Goal: Answer question/provide support: Answer question/provide support

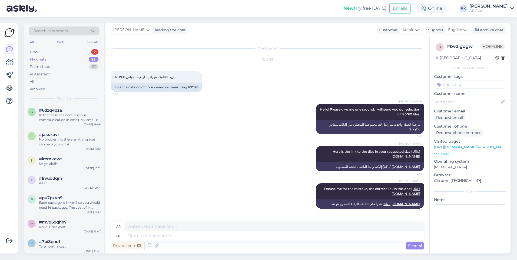
click at [62, 53] on div "New 2" at bounding box center [64, 52] width 71 height 8
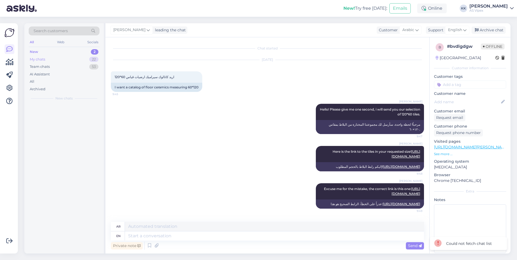
click at [82, 57] on div "My chats 22" at bounding box center [64, 60] width 71 height 8
click at [77, 48] on div "Search customers All Web Socials New 2 My chats 22 Team chats 53 AI Assistant A…" at bounding box center [64, 63] width 80 height 81
click at [78, 55] on div "New 2" at bounding box center [64, 52] width 71 height 8
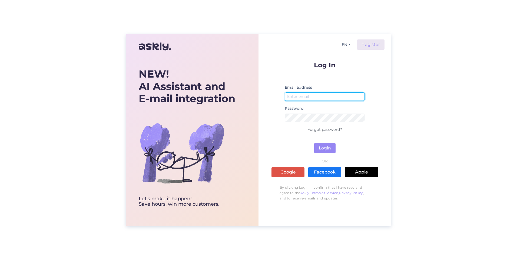
click at [340, 96] on input "email" at bounding box center [325, 97] width 80 height 8
type input "[PERSON_NAME][EMAIL_ADDRESS][PERSON_NAME][DOMAIN_NAME]"
click at [321, 111] on div "Password" at bounding box center [325, 115] width 80 height 21
click at [331, 149] on button "Login" at bounding box center [324, 148] width 21 height 10
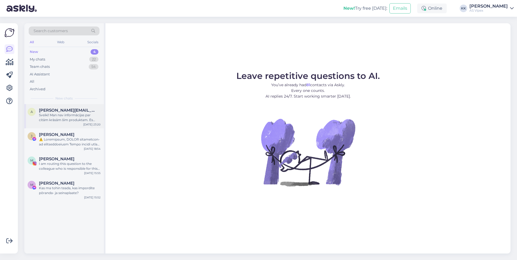
click at [68, 120] on div "Sveiki! Man nav informācijas par citām krāsām šim produktam. Es pārsūtīšu jūsu …" at bounding box center [70, 118] width 62 height 10
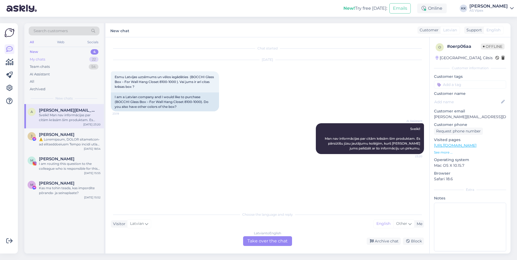
click at [70, 57] on div "My chats 22" at bounding box center [64, 60] width 71 height 8
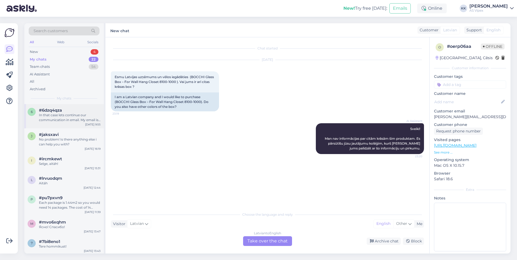
click at [63, 111] on div "#6dzq4qza" at bounding box center [70, 110] width 62 height 5
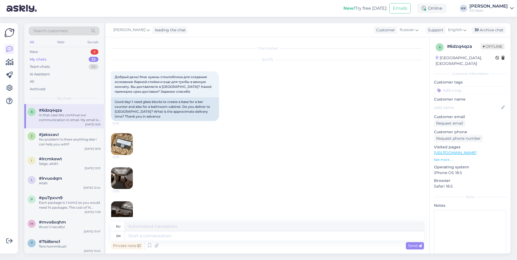
scroll to position [277, 0]
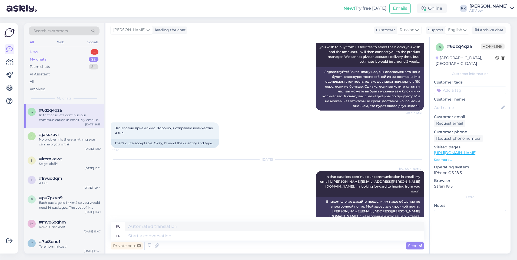
click at [60, 52] on div "New 4" at bounding box center [64, 52] width 71 height 8
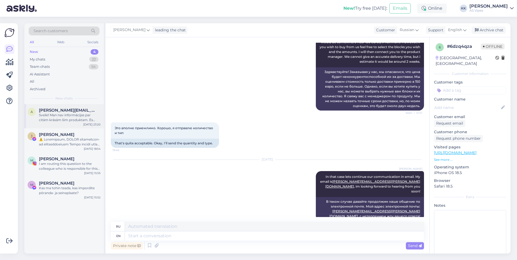
click at [68, 124] on div "a [PERSON_NAME][EMAIL_ADDRESS][DOMAIN_NAME] Sveiki! Man nav informācijas par ci…" at bounding box center [64, 116] width 80 height 24
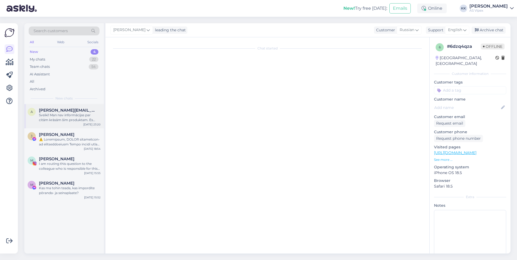
scroll to position [0, 0]
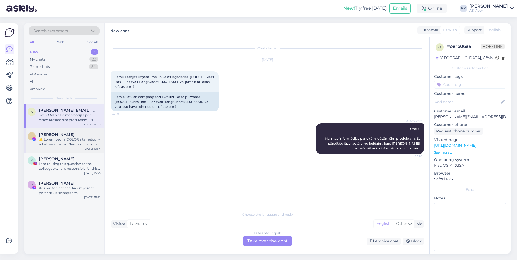
click at [67, 135] on span "[PERSON_NAME]" at bounding box center [56, 134] width 35 height 5
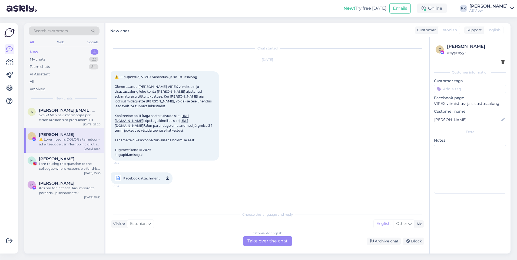
scroll to position [10, 0]
click at [415, 241] on div "Block" at bounding box center [413, 241] width 21 height 7
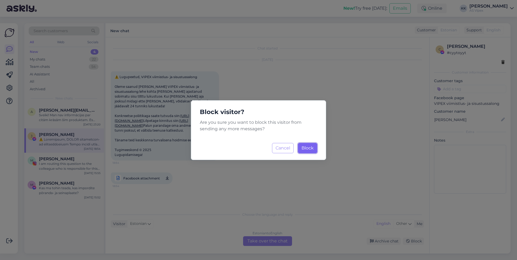
click at [310, 148] on span "Block" at bounding box center [308, 148] width 12 height 5
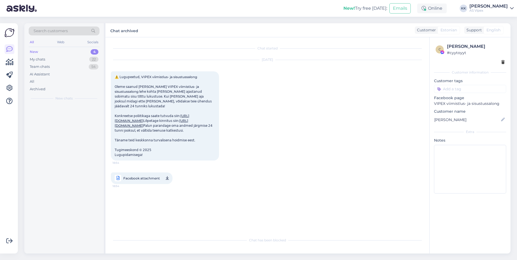
scroll to position [0, 0]
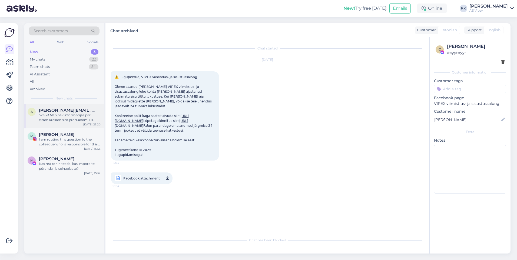
click at [66, 116] on div "Sveiki! Man nav informācijas par citām krāsām šim produktam. Es pārsūtīšu jūsu …" at bounding box center [70, 118] width 62 height 10
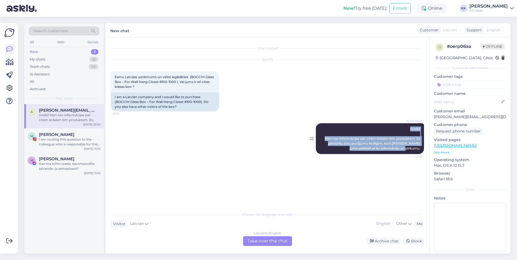
drag, startPoint x: 410, startPoint y: 128, endPoint x: 421, endPoint y: 149, distance: 24.0
click at [421, 149] on div "AI Assistant Sveiki! Man nav informācijas par citām krāsām šim produktam. Es pā…" at bounding box center [370, 138] width 108 height 31
copy span "Sveiki! Man nav informācijas par citām krāsām šim produktam. Es pārsūtīšu jūsu …"
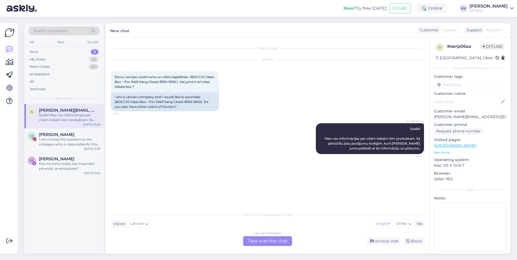
click at [278, 243] on div "Latvian to English Take over the chat" at bounding box center [267, 242] width 49 height 10
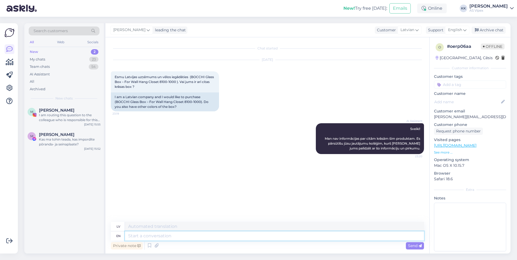
click at [237, 239] on textarea at bounding box center [274, 236] width 299 height 9
type textarea "Greetings!"
type textarea "Sveicieni!"
type textarea "Greetings! We"
type textarea "Sveicieni! Mēs"
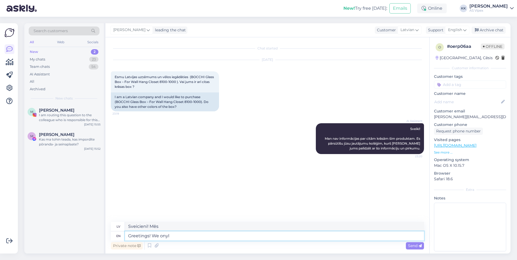
type textarea "Greetings! We onyl h"
type textarea "Sveicieni! Mēs esam tikai"
type textarea "Greetings! We only ha"
type textarea "Sveicieni! Mēs tikai"
type textarea "Greetings! We only have t"
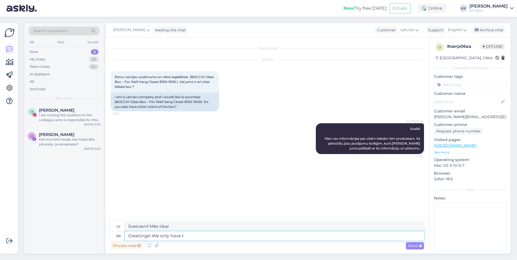
type textarea "Sveicieni! Mums ir tikai"
type textarea "Greetings! We only have this a"
type textarea "Sveicināti! Mums ir tikai šis"
type textarea "Greetings! We only"
type textarea "Sveicieni! Mums ir tikai"
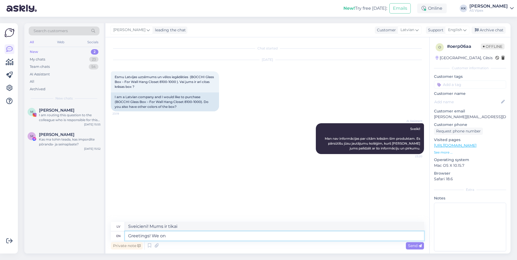
type textarea "Greetings! We o"
type textarea "Sveicieni! Mēs tikai"
type textarea "Greetings! We"
type textarea "Sveicieni! Mēs"
type textarea "Greetings! We only h"
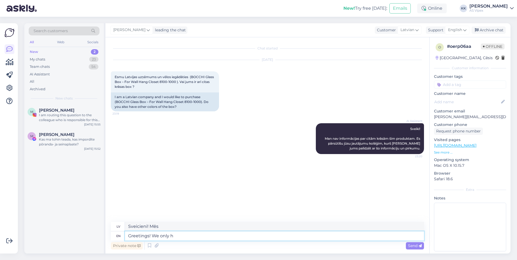
type textarea "Sveicieni! Mēs tikai"
type textarea "Greetings! We only have t"
type textarea "Sveicieni! Mums ir tikai"
type textarea "Greetings! We only have this p"
type textarea "Sveicināti! Mums ir tikai šis"
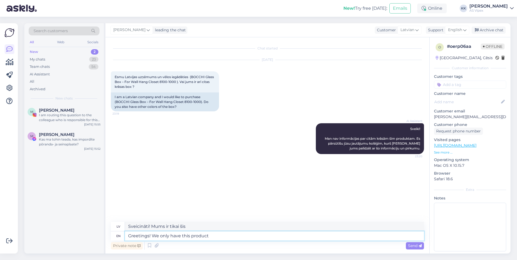
type textarea "Greetings! We only have this product"
type textarea "Sveiki! Mums ir tikai šis produkts"
type textarea "Greetings! We only have this product available in"
type textarea "Sveiki! Mums ir pieejams tikai šis produkts."
type textarea "Greetings! We only have this product available in bl"
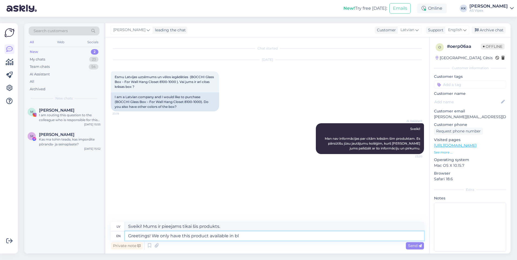
type textarea "Sveiki! Šis produkts ir pieejams tikai"
type textarea "Greetings! We only have this product available in black."
type textarea "Sveiki! Šis produkts ir pieejams tikai [PERSON_NAME]."
type textarea "Greetings! We only have this product available in black."
click at [414, 246] on span "Send" at bounding box center [415, 246] width 14 height 5
